Goal: Check status

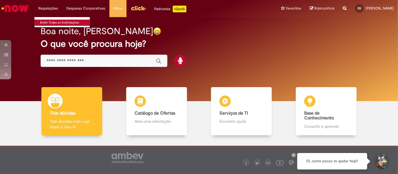
click at [48, 23] on link "Exibir Todas as Solicitações" at bounding box center [65, 23] width 62 height 6
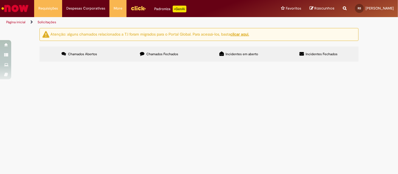
click at [157, 55] on span "Chamados Fechados" at bounding box center [163, 54] width 32 height 4
click at [0, 0] on span "Bom dia, tudo bem? O funcionário em questão veio nos procurar com o ofício judi…" at bounding box center [0, 0] width 0 height 0
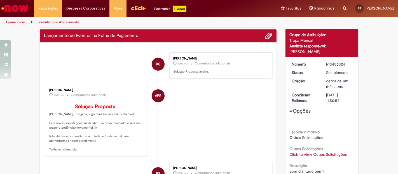
scroll to position [93, 0]
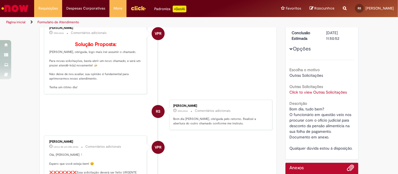
click at [322, 92] on link "Click to view Outras Solicitações" at bounding box center [318, 92] width 57 height 5
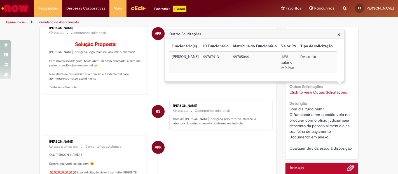
click at [339, 34] on span "×" at bounding box center [339, 35] width 3 height 8
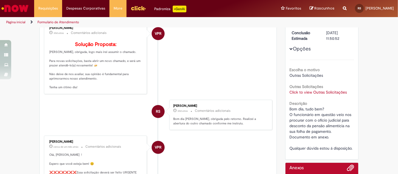
scroll to position [187, 0]
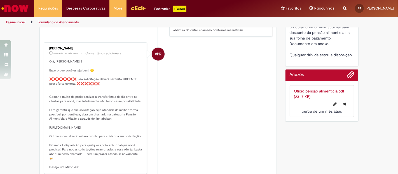
click at [297, 91] on link "Ofício pensão alimentícia.pdf (231.7 KB)" at bounding box center [319, 94] width 50 height 11
